Goal: Entertainment & Leisure: Consume media (video, audio)

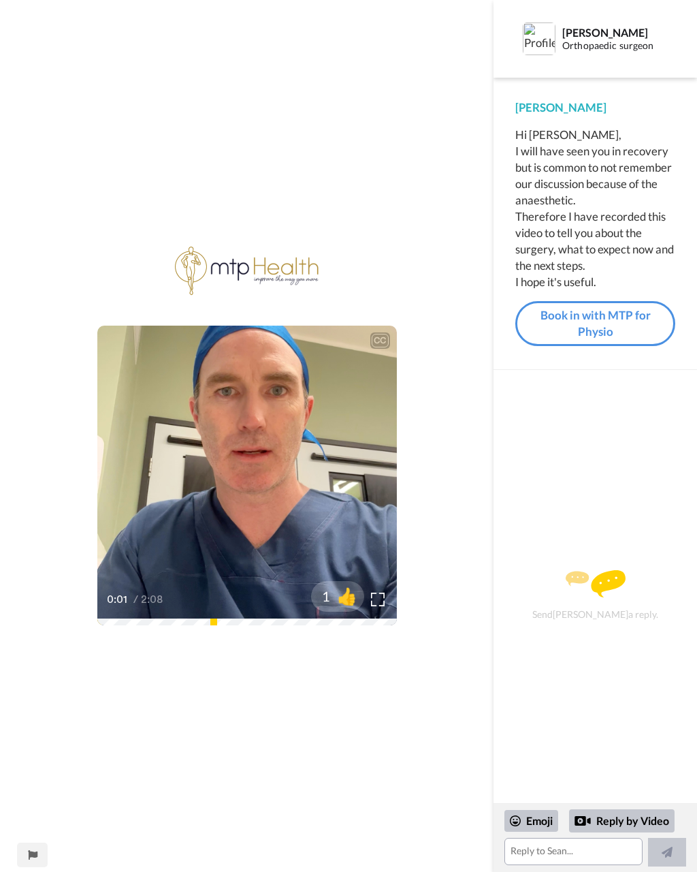
click at [383, 601] on img at bounding box center [378, 599] width 14 height 14
click at [350, 593] on span "👍" at bounding box center [347, 596] width 34 height 22
click at [328, 596] on span "2" at bounding box center [320, 595] width 19 height 19
click at [253, 474] on icon "Play/Pause" at bounding box center [247, 475] width 34 height 61
click at [257, 474] on icon at bounding box center [247, 475] width 34 height 34
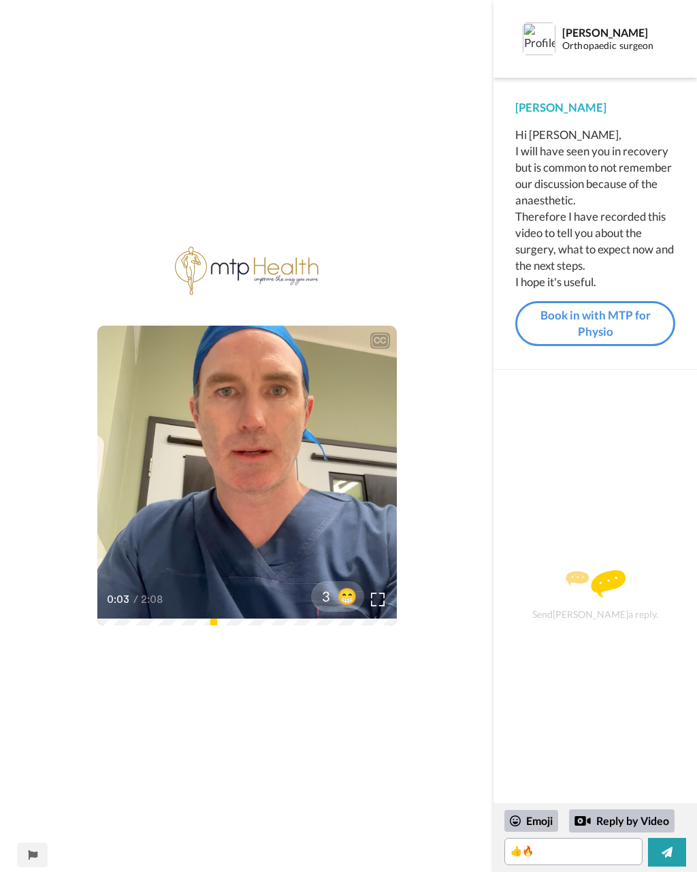
click at [383, 594] on div at bounding box center [337, 595] width 109 height 109
click at [384, 596] on div at bounding box center [337, 595] width 109 height 109
click at [381, 599] on div at bounding box center [337, 595] width 109 height 109
click at [385, 594] on div at bounding box center [337, 595] width 109 height 109
click at [383, 598] on div at bounding box center [337, 595] width 109 height 109
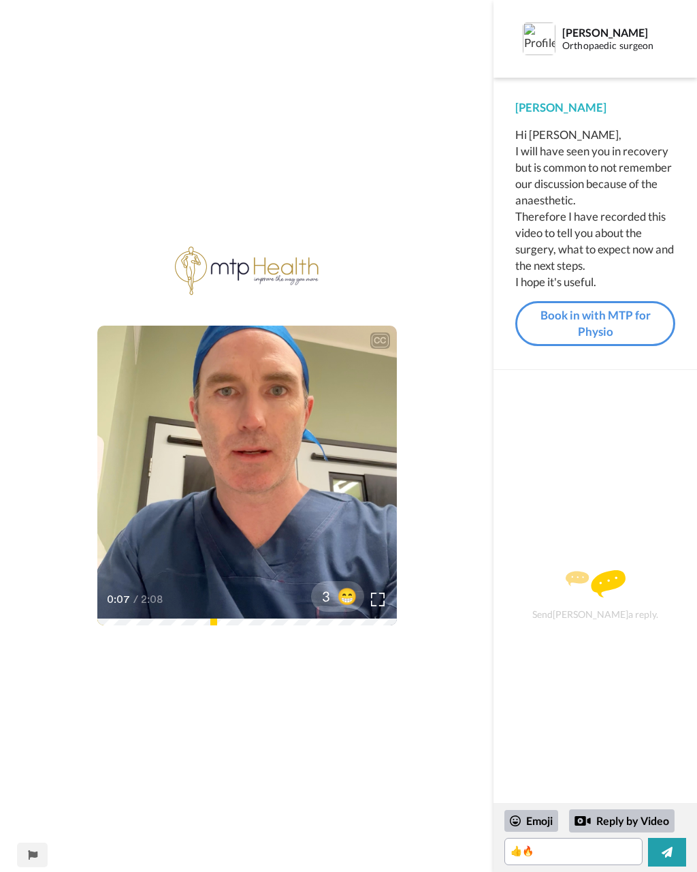
click at [385, 599] on div at bounding box center [337, 595] width 109 height 109
click at [383, 337] on div "CC" at bounding box center [380, 341] width 17 height 14
click at [379, 599] on div at bounding box center [337, 595] width 109 height 109
click at [385, 598] on div at bounding box center [337, 595] width 109 height 109
click at [378, 594] on div at bounding box center [337, 595] width 109 height 109
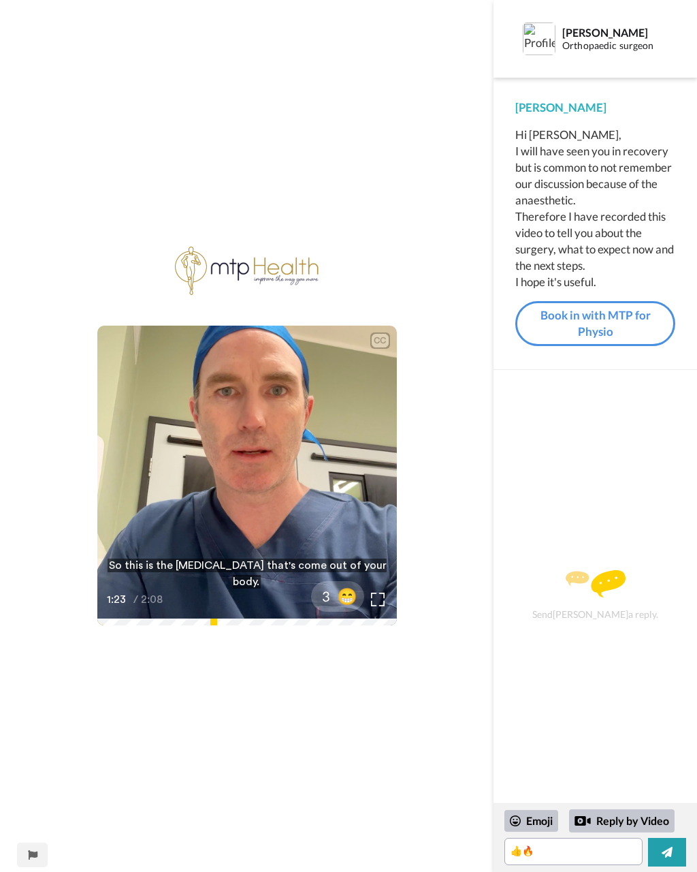
click at [384, 602] on div at bounding box center [337, 595] width 109 height 109
click at [240, 476] on icon at bounding box center [247, 475] width 34 height 34
